Goal: Information Seeking & Learning: Learn about a topic

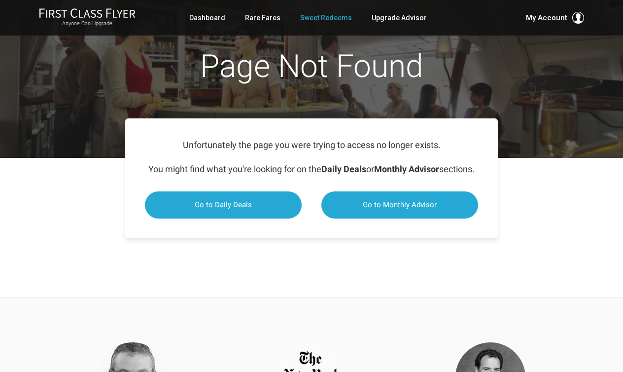
click at [316, 19] on link "Sweet Redeems" at bounding box center [326, 18] width 52 height 18
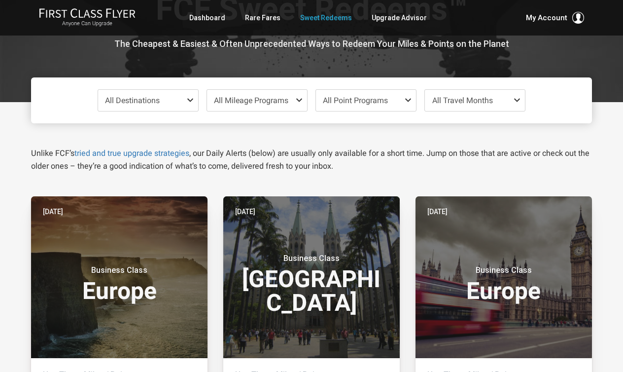
scroll to position [126, 0]
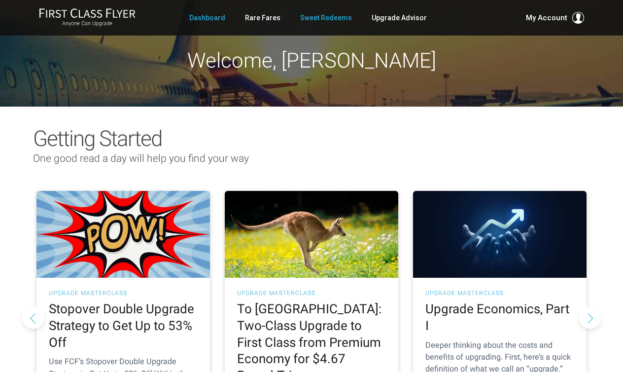
click at [322, 15] on link "Sweet Redeems" at bounding box center [326, 18] width 52 height 18
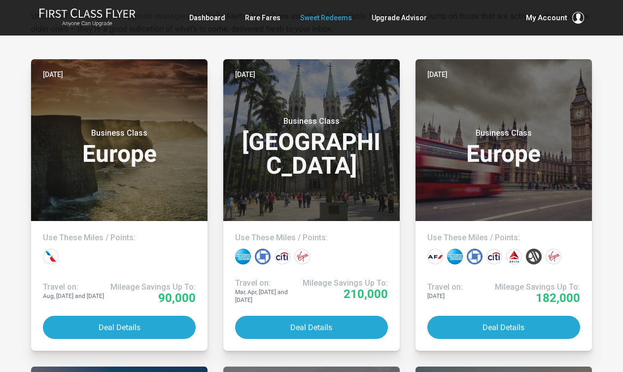
scroll to position [203, 0]
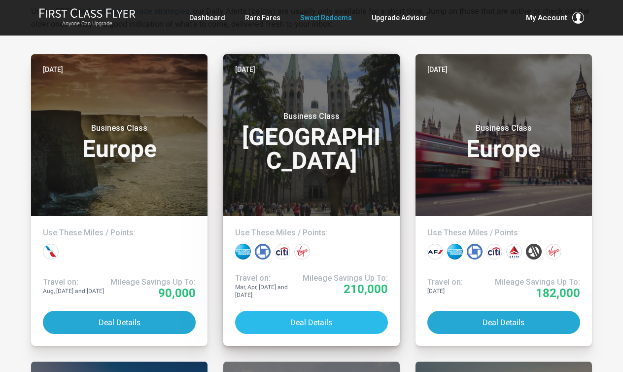
click at [308, 314] on button "Deal Details" at bounding box center [311, 321] width 153 height 23
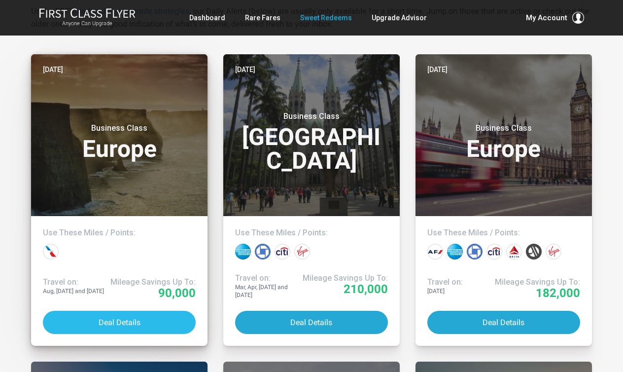
click at [114, 318] on button "Deal Details" at bounding box center [119, 321] width 153 height 23
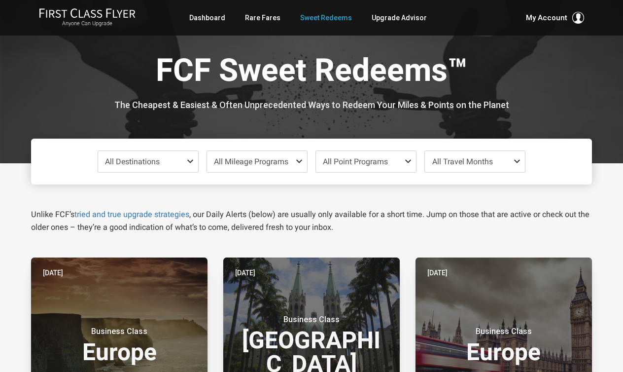
scroll to position [0, 0]
click at [265, 18] on link "Rare Fares" at bounding box center [262, 18] width 35 height 18
